Goal: Task Accomplishment & Management: Manage account settings

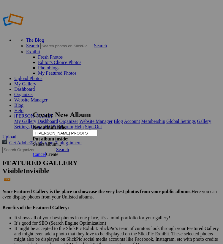
type input "T [PERSON_NAME] PROOFS"
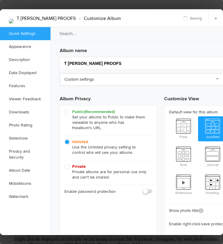
click at [96, 81] on link "Custom settings" at bounding box center [142, 79] width 164 height 12
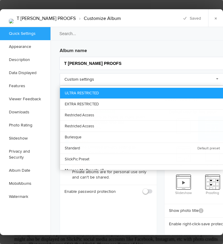
click at [100, 95] on link "ULTRA RESTRICTED" at bounding box center [141, 93] width 163 height 11
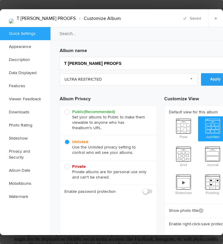
click at [214, 82] on link "Apply" at bounding box center [215, 79] width 29 height 12
checkbox input "false"
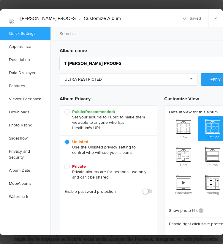
checkbox input "false"
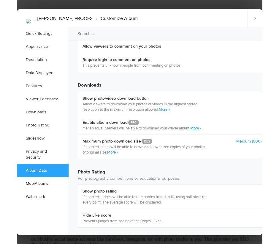
scroll to position [1213, 0]
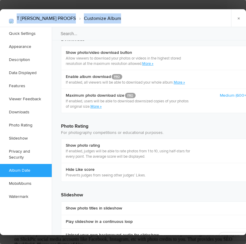
drag, startPoint x: 195, startPoint y: 16, endPoint x: 163, endPoint y: 17, distance: 32.1
click at [163, 17] on div "T Bixby PROOFS › Customize Album × Saving Saved" at bounding box center [123, 18] width 246 height 18
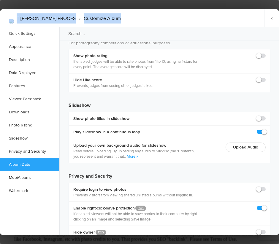
scroll to position [1301, 0]
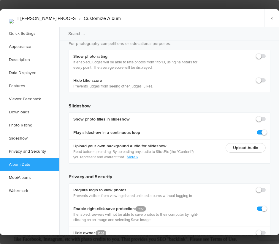
checkbox input "true"
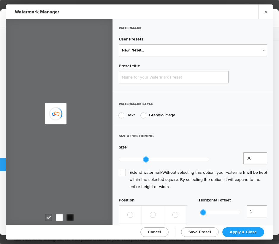
type input "Watermark-9/20/2025"
radio input "true"
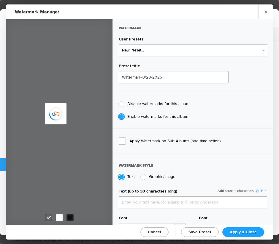
type input "genitophoto"
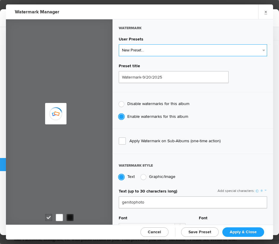
type input "Watermark-8/13/2022"
type input "0.13"
type input "89"
radio input "true"
radio input "false"
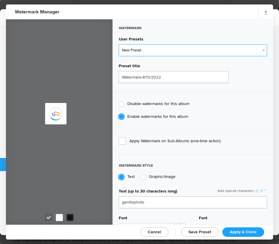
select select "2: Object"
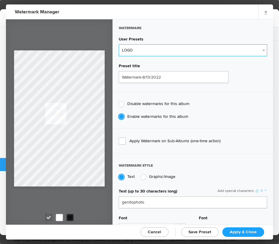
type input "LOGO"
radio input "false"
radio input "true"
type input "0.1"
type input "92"
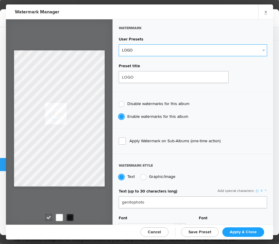
type input "0"
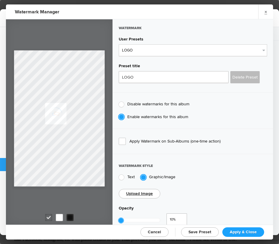
click at [223, 234] on link "Apply & Close" at bounding box center [244, 232] width 42 height 10
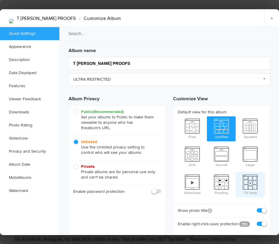
scroll to position [0, 0]
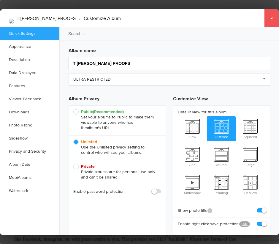
click at [223, 22] on link "×" at bounding box center [271, 18] width 15 height 18
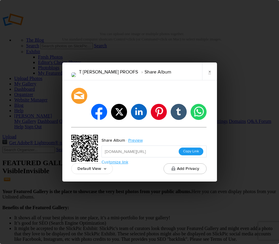
click at [188, 147] on button "Copy Link" at bounding box center [191, 151] width 25 height 8
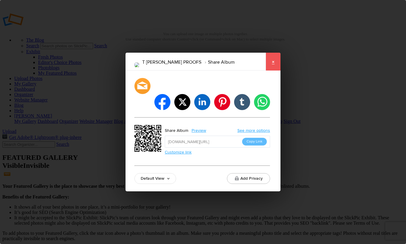
click at [273, 67] on link "×" at bounding box center [272, 62] width 15 height 18
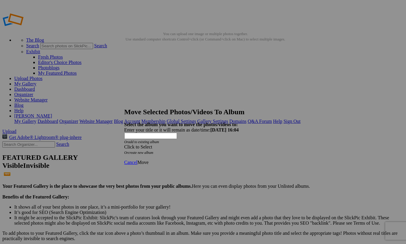
click at [215, 144] on div "Click to Select" at bounding box center [202, 146] width 157 height 5
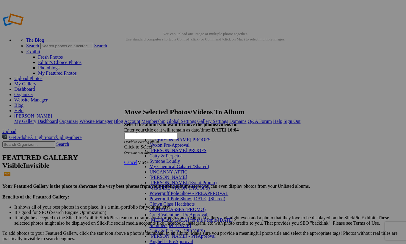
scroll to position [653, 0]
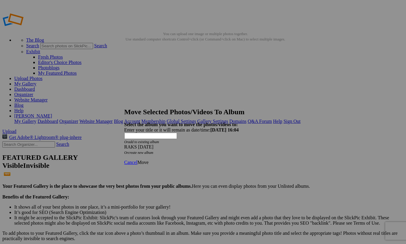
click at [148, 160] on span "Move" at bounding box center [142, 162] width 11 height 5
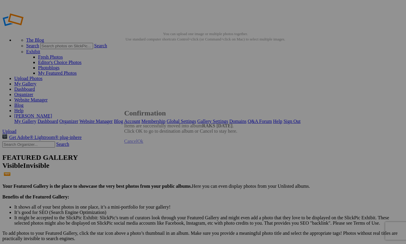
click at [137, 144] on span "Cancel" at bounding box center [130, 140] width 13 height 5
